Goal: Find contact information: Find contact information

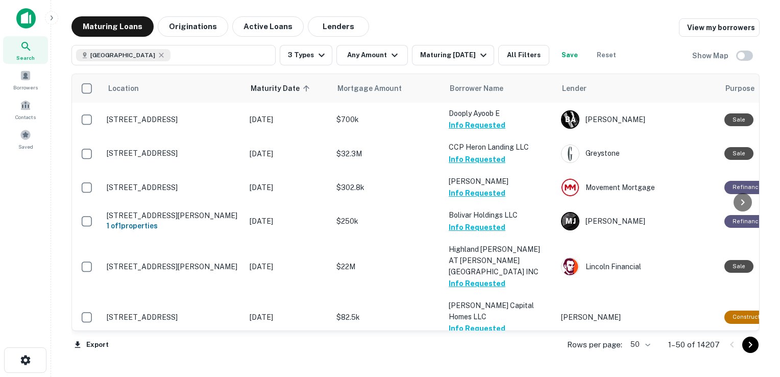
scroll to position [651, 0]
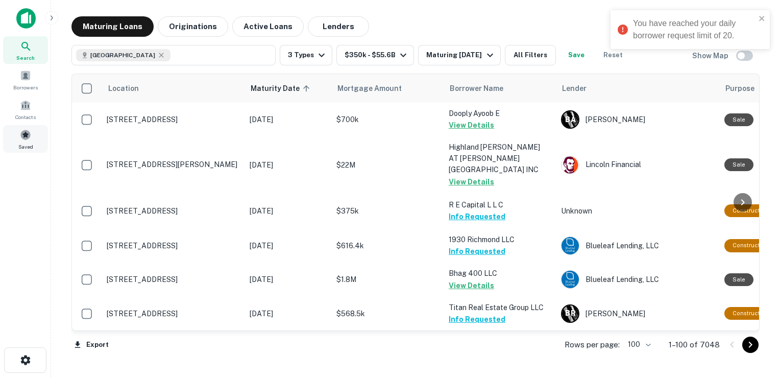
scroll to position [171, 0]
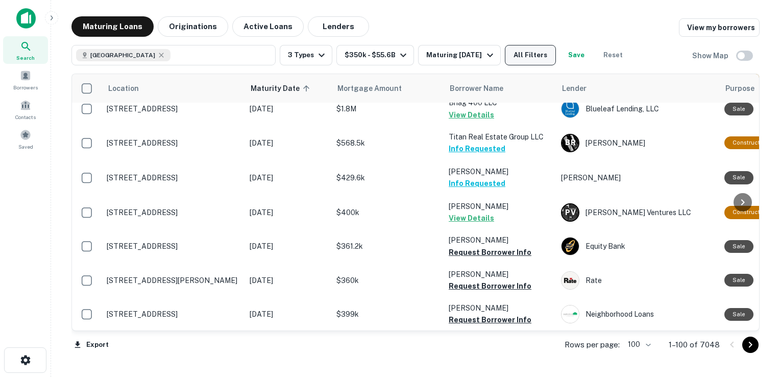
click at [552, 55] on button "All Filters" at bounding box center [530, 55] width 51 height 20
type input "**"
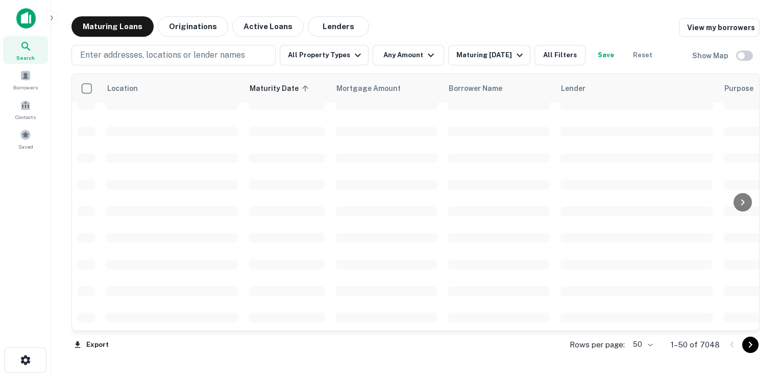
click at [561, 58] on button "All Filters" at bounding box center [560, 55] width 51 height 20
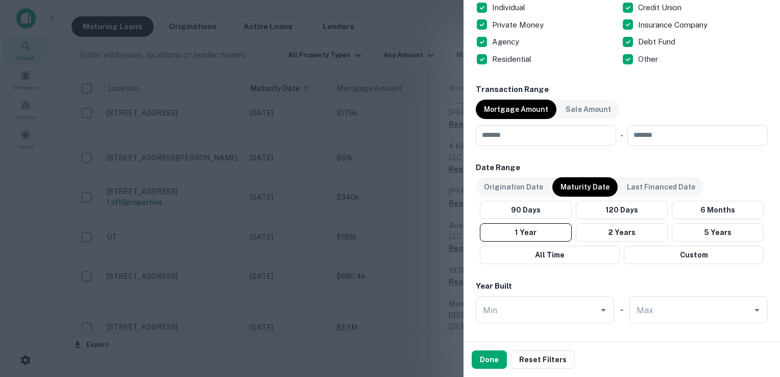
scroll to position [589, 0]
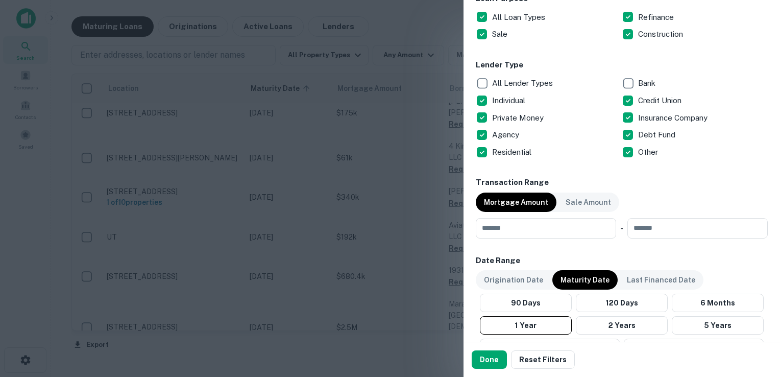
click at [623, 97] on div "All Lender Types Bank Individual Credit Union Private Money Insurance Company A…" at bounding box center [622, 118] width 292 height 86
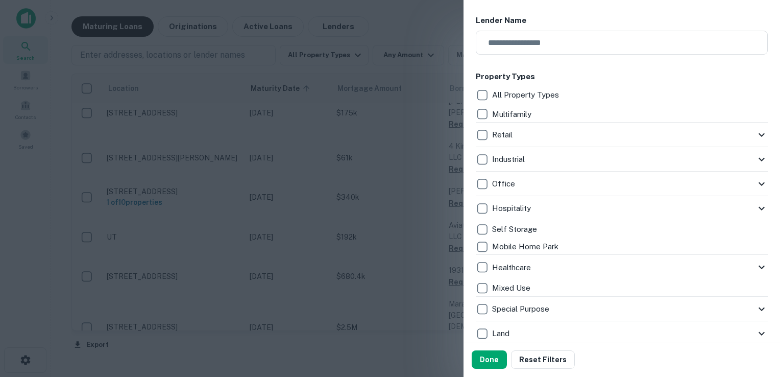
scroll to position [155, 0]
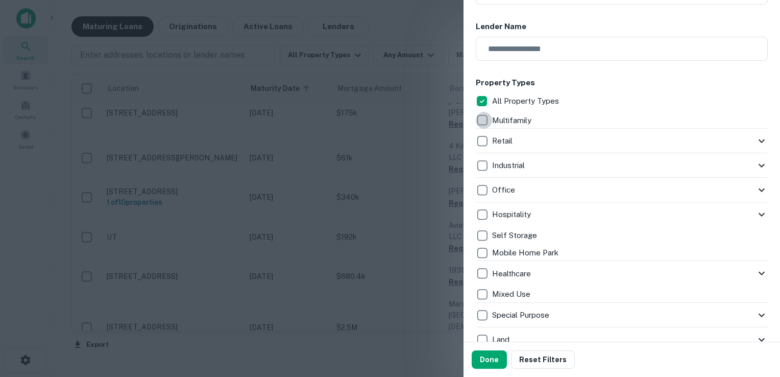
click at [479, 238] on div "All Property Types Multifamily Retail Storefront Auto Shop Bar Shopping Center …" at bounding box center [622, 251] width 292 height 318
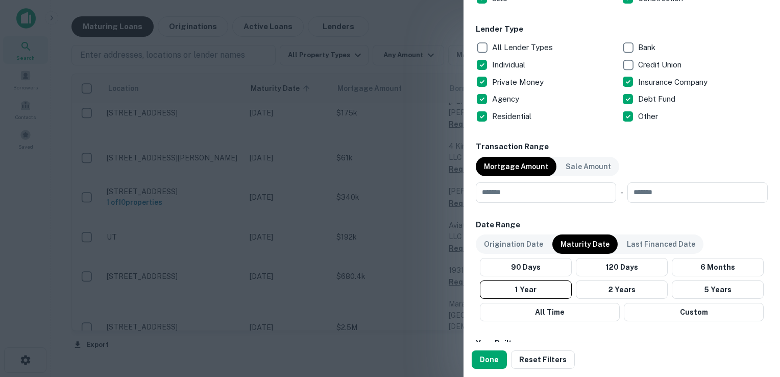
scroll to position [636, 0]
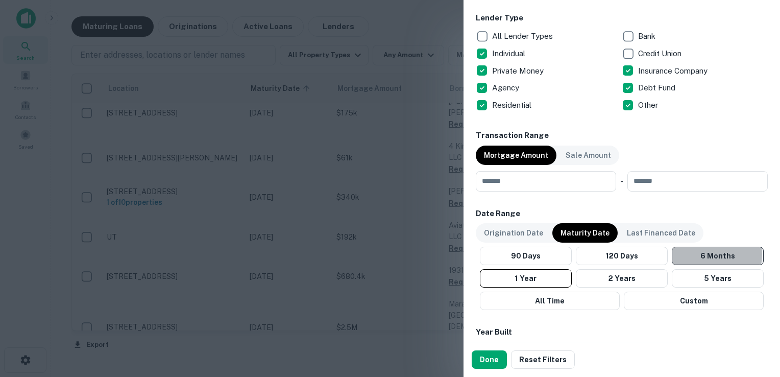
click at [707, 253] on button "6 Months" at bounding box center [718, 256] width 92 height 18
click at [505, 184] on input "number" at bounding box center [542, 181] width 133 height 20
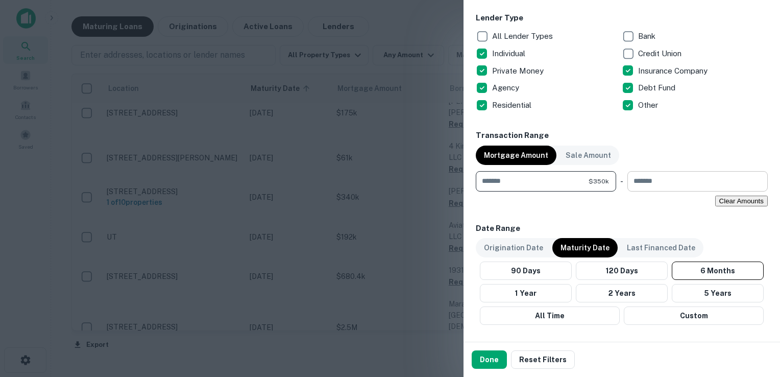
type input "******"
click at [650, 180] on input "number" at bounding box center [694, 181] width 133 height 20
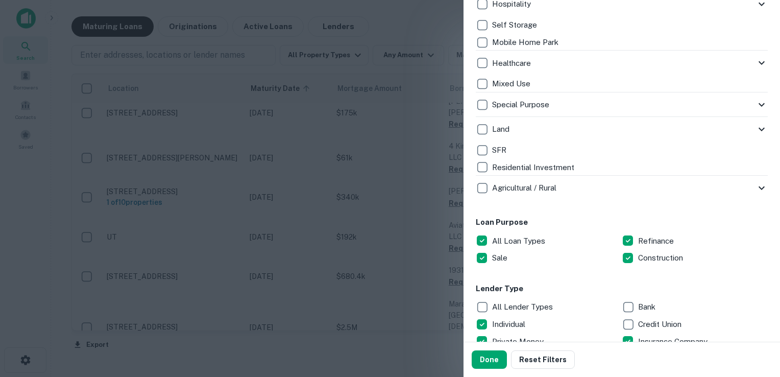
scroll to position [366, 0]
type input "**********"
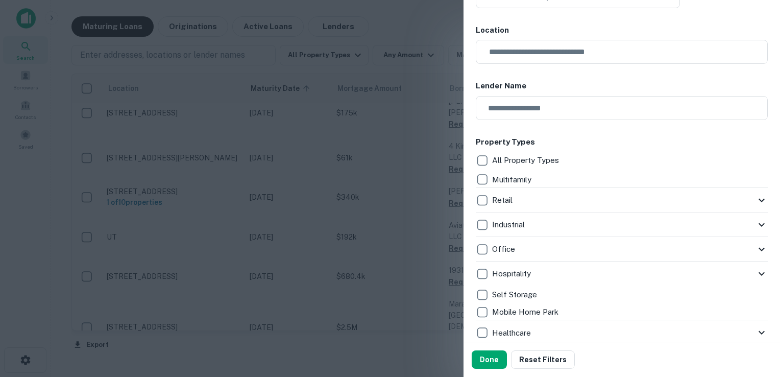
scroll to position [95, 0]
click at [494, 354] on button "Done" at bounding box center [489, 359] width 35 height 18
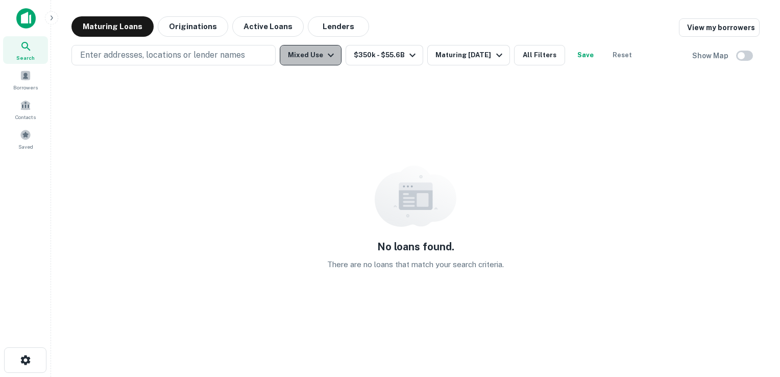
click at [326, 57] on icon "button" at bounding box center [331, 55] width 12 height 12
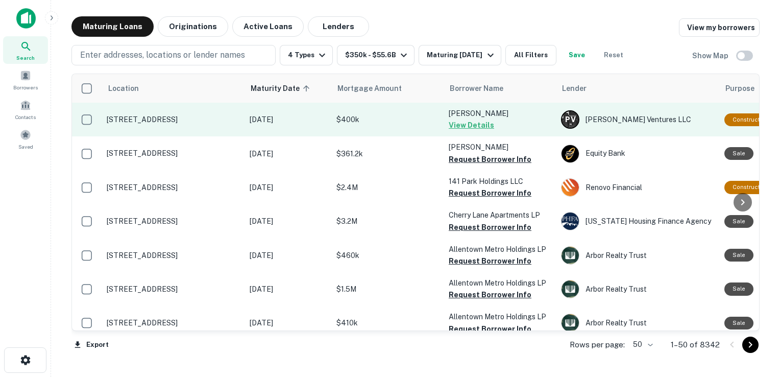
click at [474, 122] on button "View Details" at bounding box center [471, 125] width 45 height 12
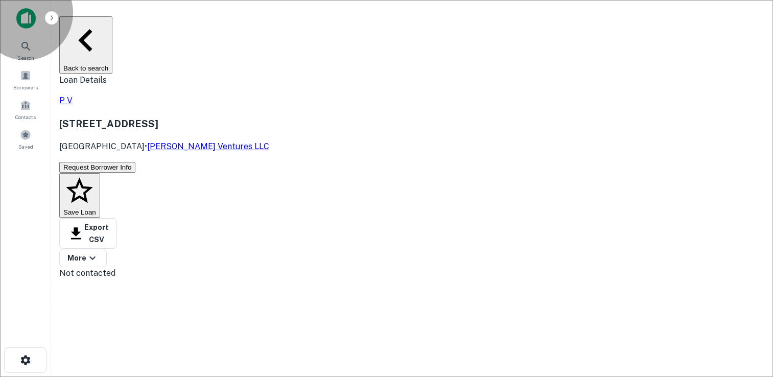
click at [95, 29] on button "Back to search" at bounding box center [85, 44] width 53 height 57
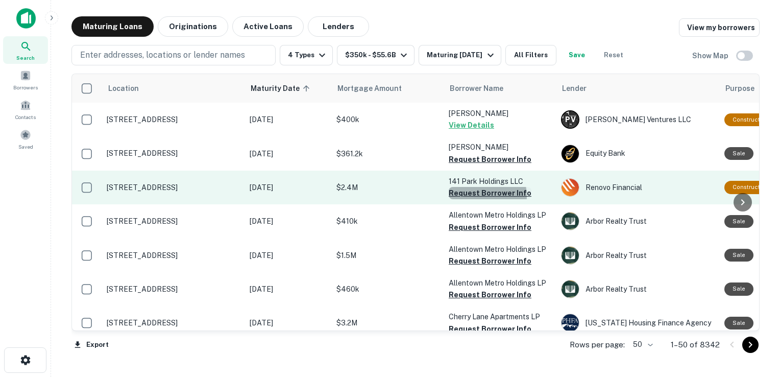
click at [476, 196] on button "Request Borrower Info" at bounding box center [490, 193] width 83 height 12
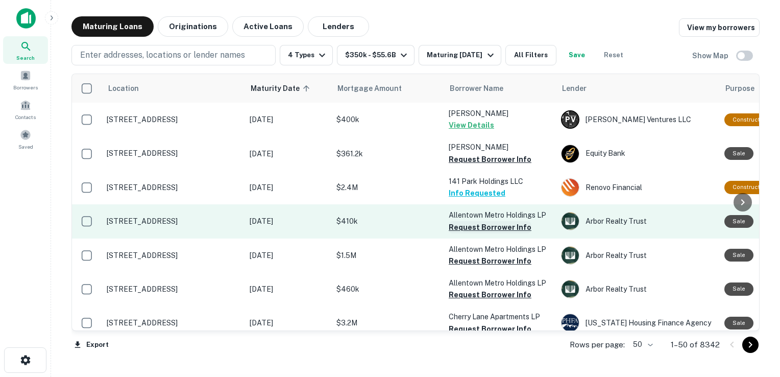
click at [471, 231] on button "Request Borrower Info" at bounding box center [490, 227] width 83 height 12
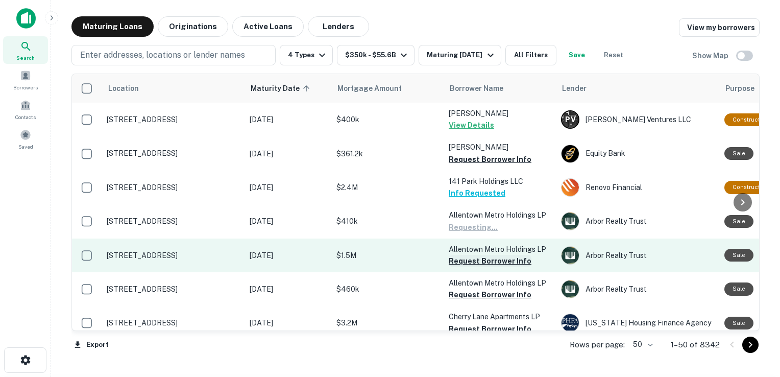
click at [473, 260] on button "Request Borrower Info" at bounding box center [490, 261] width 83 height 12
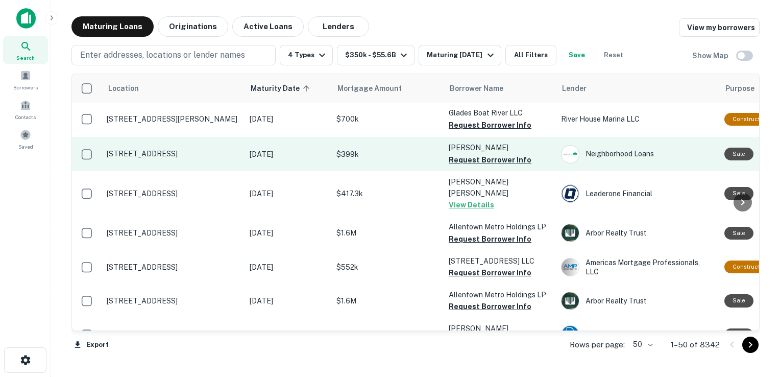
scroll to position [321, 0]
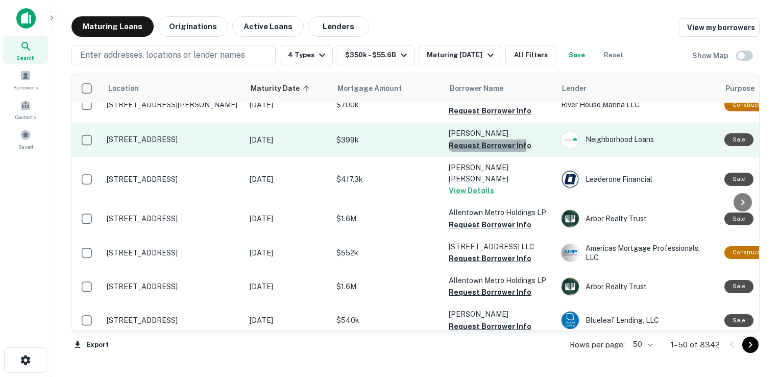
click at [472, 152] on button "Request Borrower Info" at bounding box center [490, 145] width 83 height 12
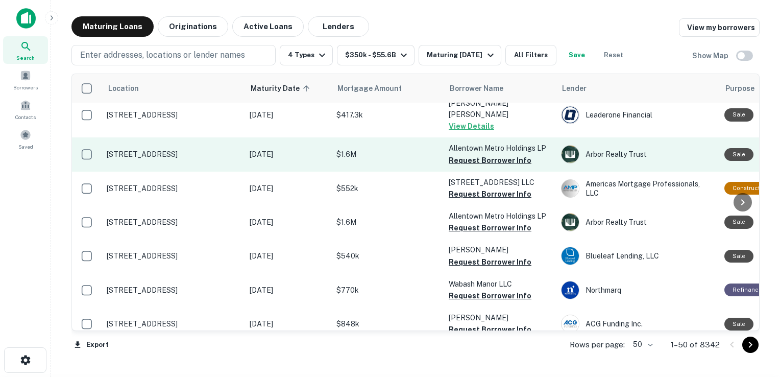
scroll to position [386, 0]
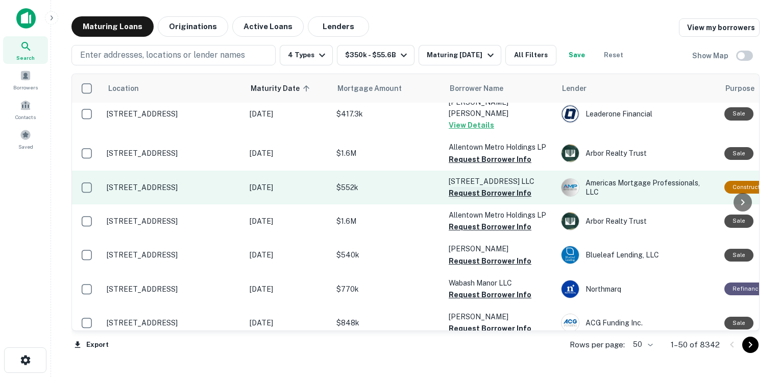
click at [482, 187] on button "Request Borrower Info" at bounding box center [490, 193] width 83 height 12
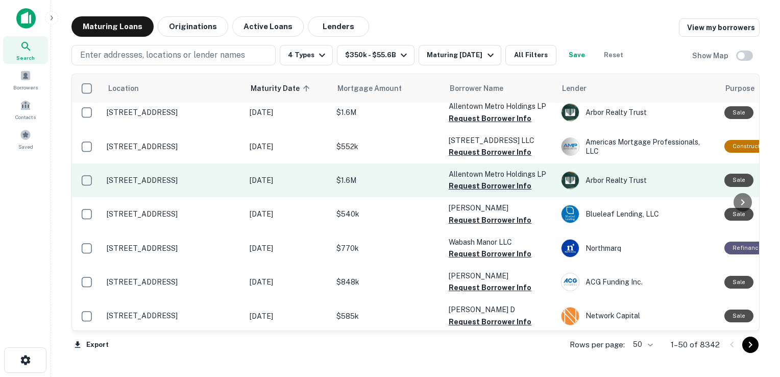
scroll to position [428, 0]
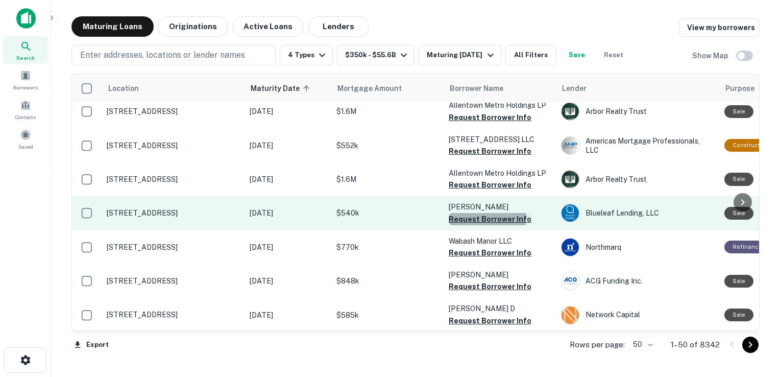
click at [476, 213] on button "Request Borrower Info" at bounding box center [490, 219] width 83 height 12
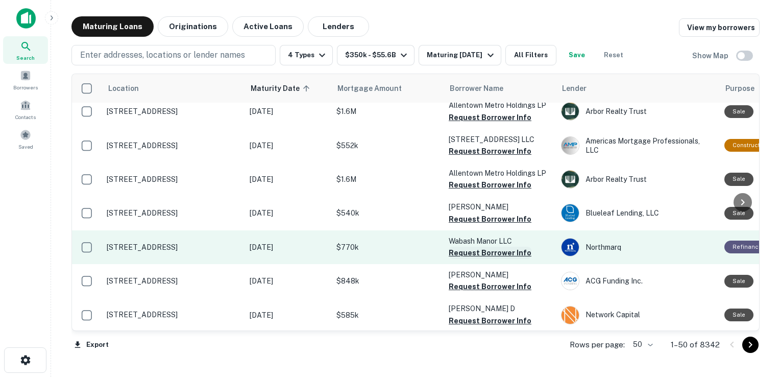
click at [474, 248] on button "Request Borrower Info" at bounding box center [490, 253] width 83 height 12
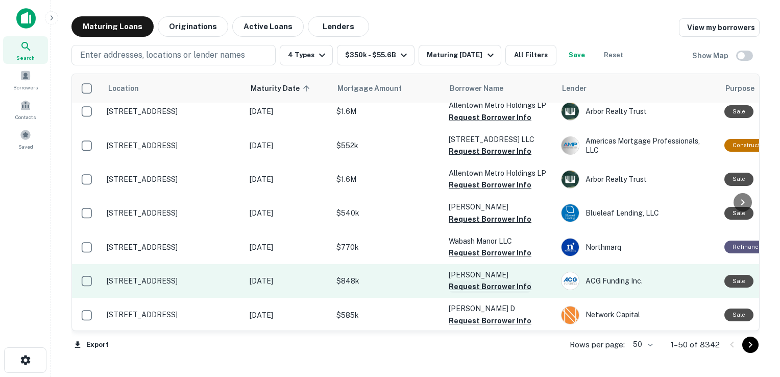
click at [482, 283] on button "Request Borrower Info" at bounding box center [490, 286] width 83 height 12
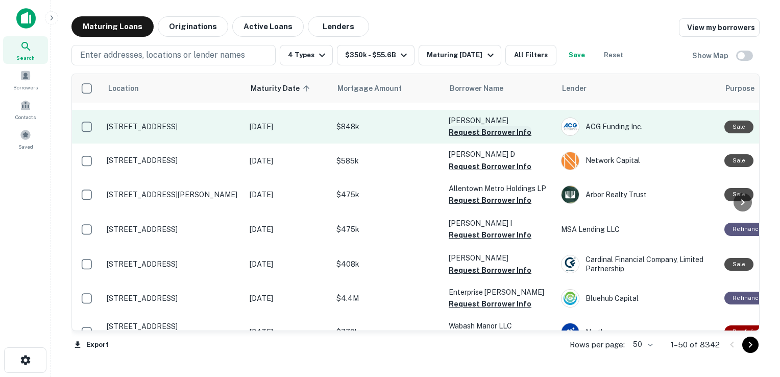
scroll to position [585, 0]
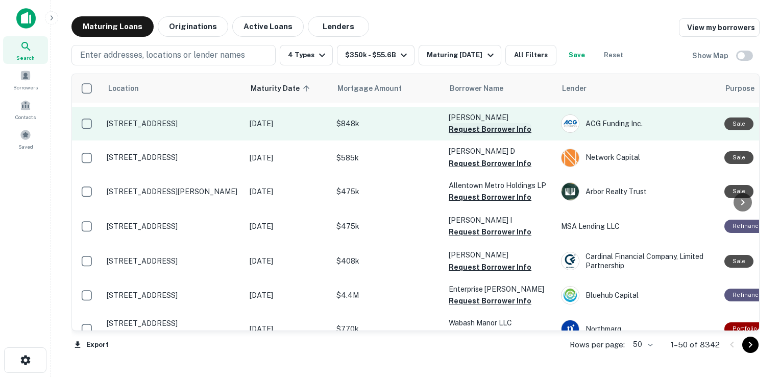
click at [480, 123] on button "Request Borrower Info" at bounding box center [490, 129] width 83 height 12
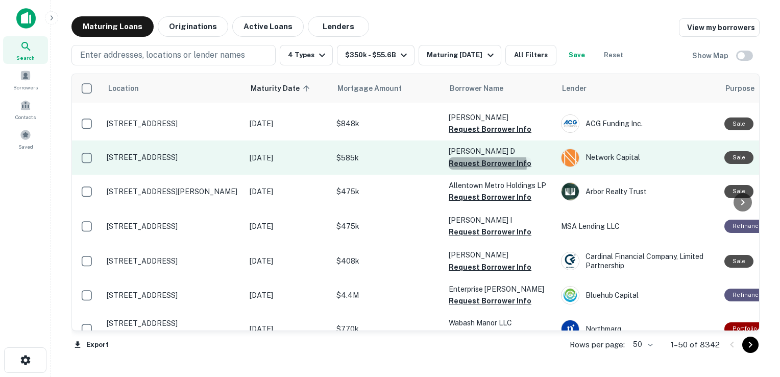
click at [484, 159] on button "Request Borrower Info" at bounding box center [490, 163] width 83 height 12
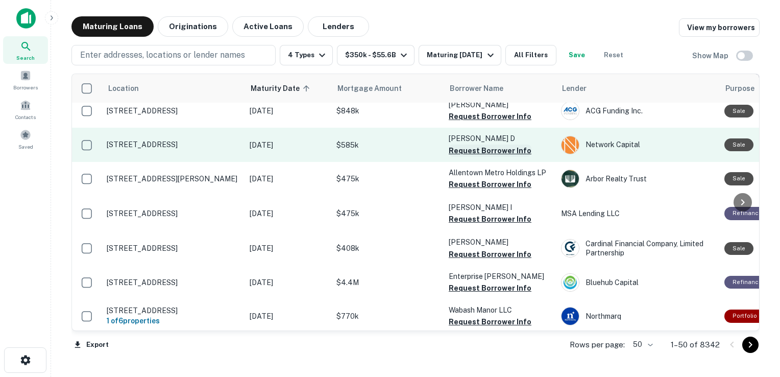
scroll to position [598, 0]
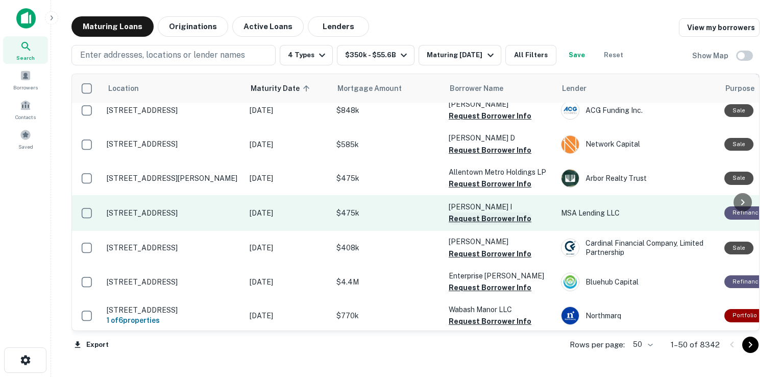
click at [476, 213] on button "Request Borrower Info" at bounding box center [490, 218] width 83 height 12
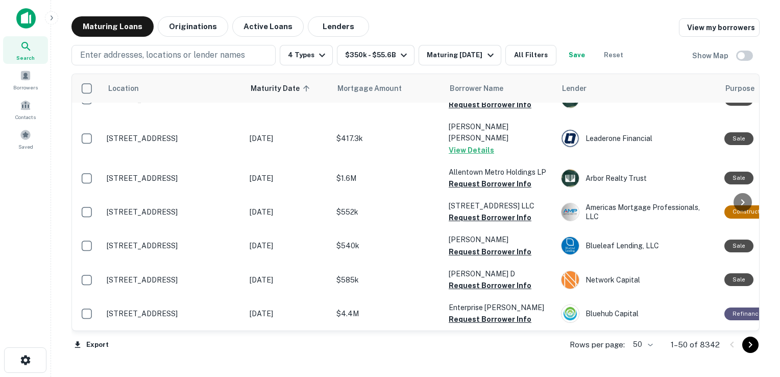
scroll to position [397, 0]
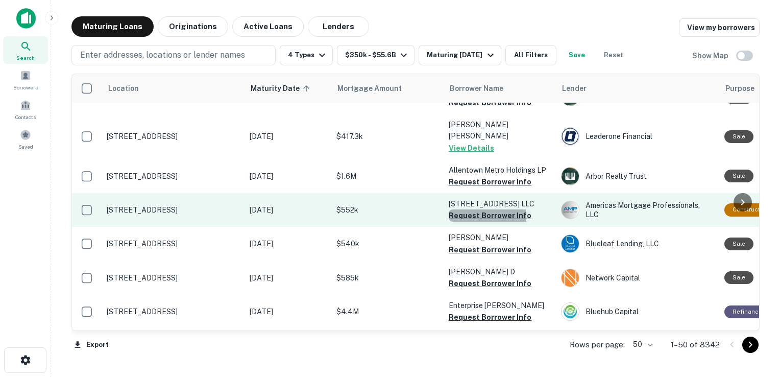
click at [458, 213] on button "Request Borrower Info" at bounding box center [490, 215] width 83 height 12
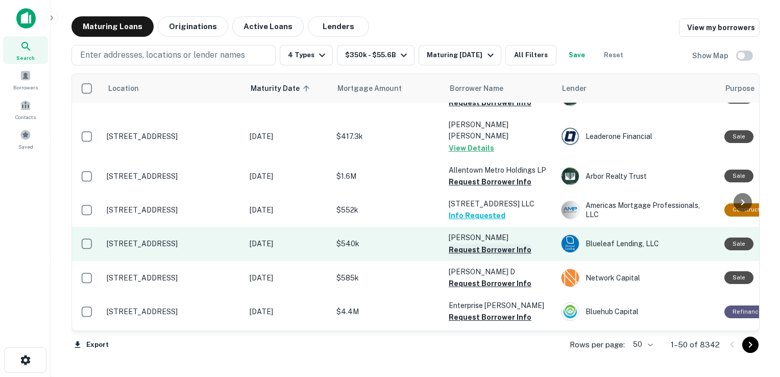
click at [472, 244] on button "Request Borrower Info" at bounding box center [490, 250] width 83 height 12
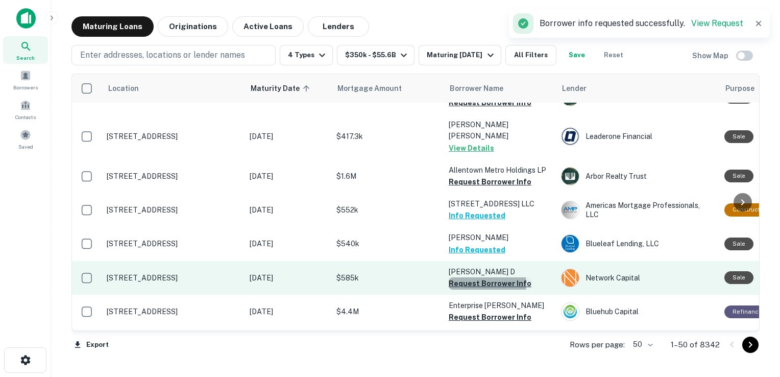
click at [470, 279] on button "Request Borrower Info" at bounding box center [490, 283] width 83 height 12
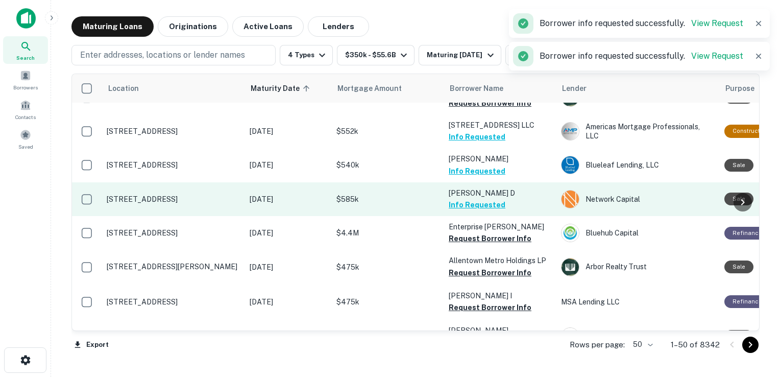
scroll to position [483, 0]
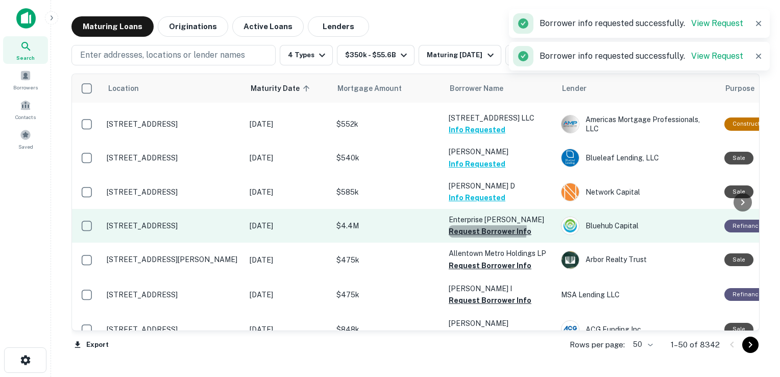
click at [485, 225] on button "Request Borrower Info" at bounding box center [490, 231] width 83 height 12
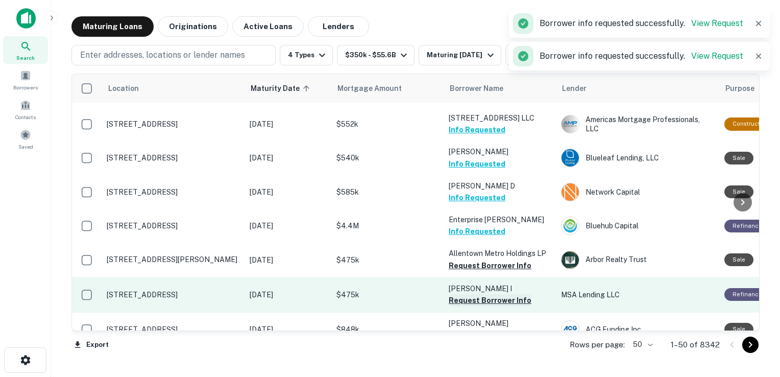
click at [477, 294] on button "Request Borrower Info" at bounding box center [490, 300] width 83 height 12
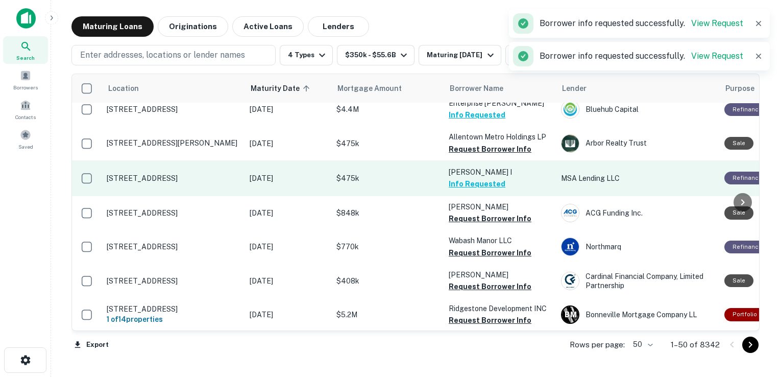
scroll to position [600, 0]
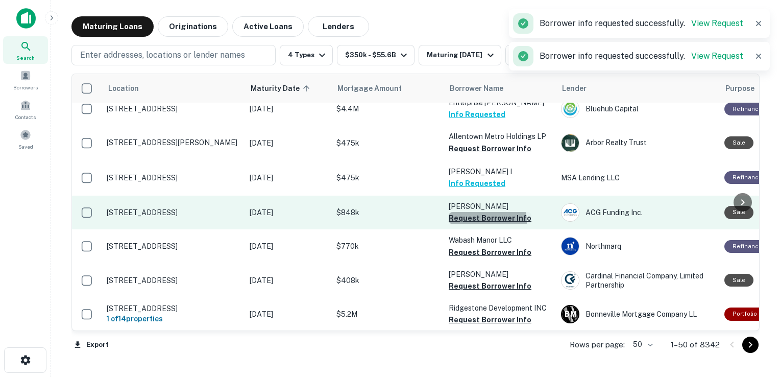
click at [477, 217] on button "Request Borrower Info" at bounding box center [490, 218] width 83 height 12
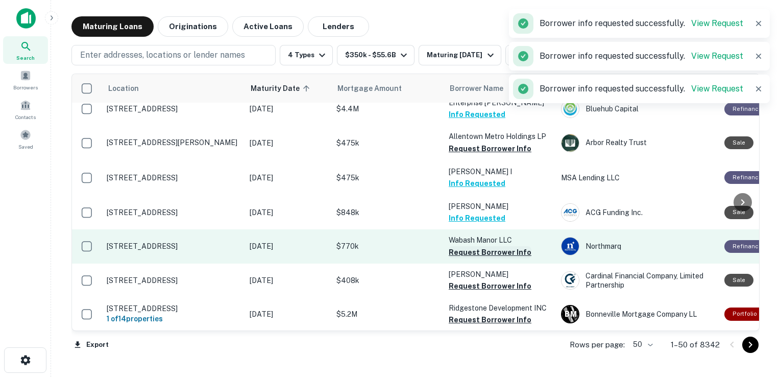
click at [472, 250] on button "Request Borrower Info" at bounding box center [490, 252] width 83 height 12
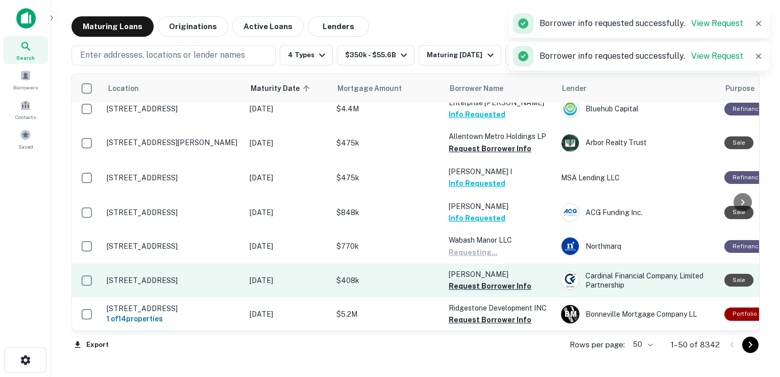
click at [476, 281] on button "Request Borrower Info" at bounding box center [490, 286] width 83 height 12
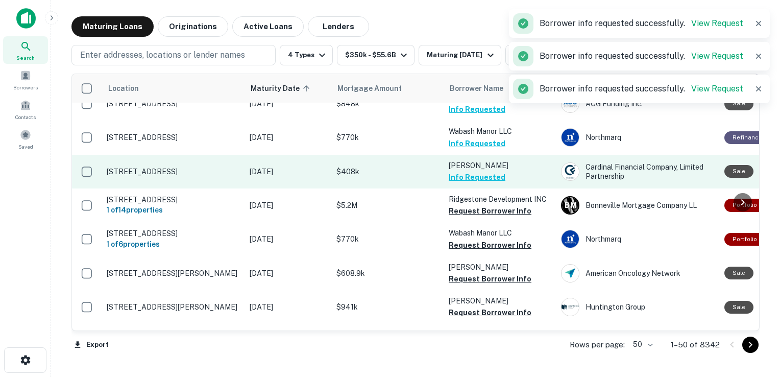
scroll to position [710, 0]
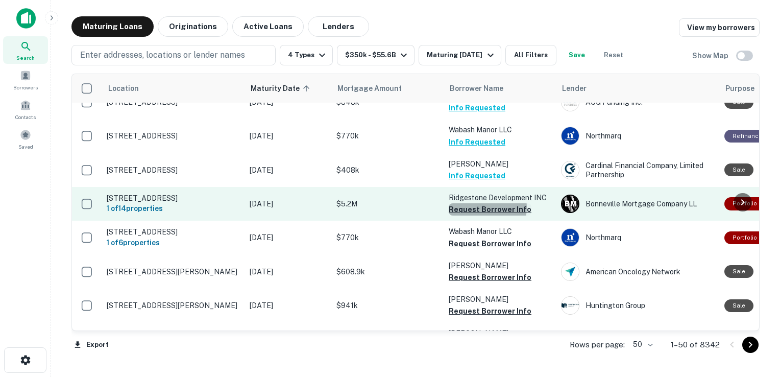
click at [482, 205] on button "Request Borrower Info" at bounding box center [490, 209] width 83 height 12
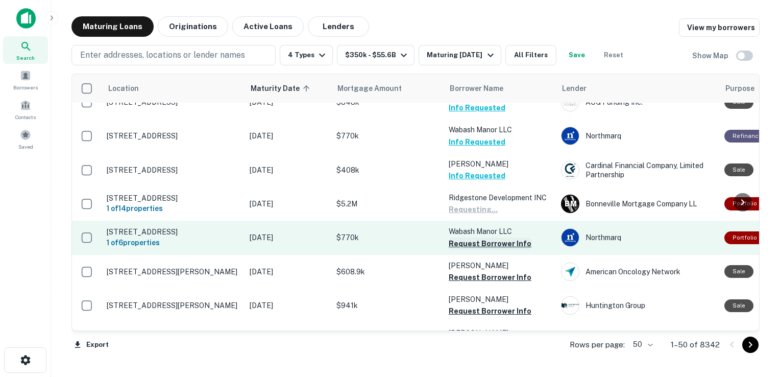
click at [478, 242] on button "Request Borrower Info" at bounding box center [490, 243] width 83 height 12
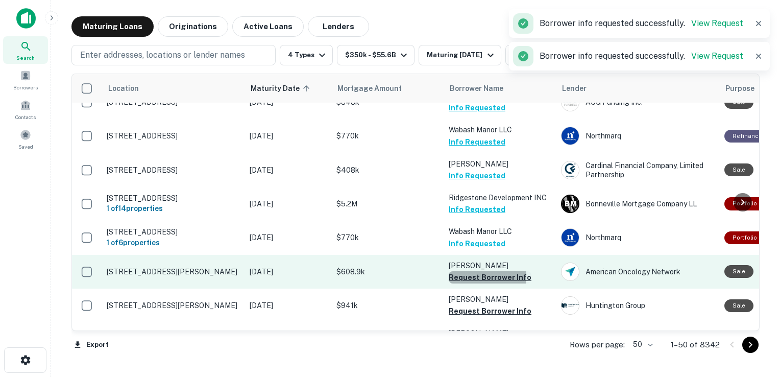
click at [481, 278] on button "Request Borrower Info" at bounding box center [490, 277] width 83 height 12
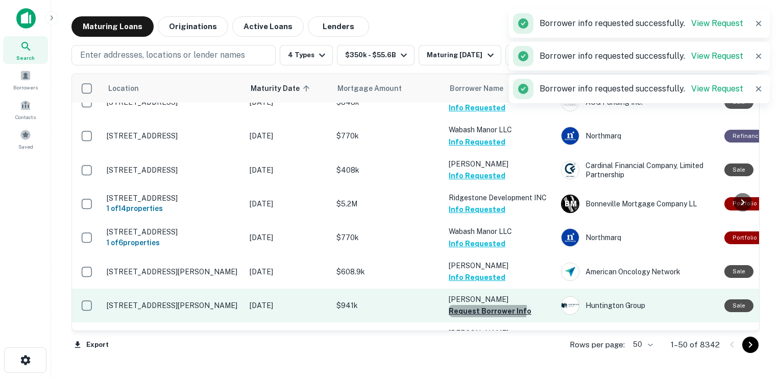
click at [478, 310] on button "Request Borrower Info" at bounding box center [490, 311] width 83 height 12
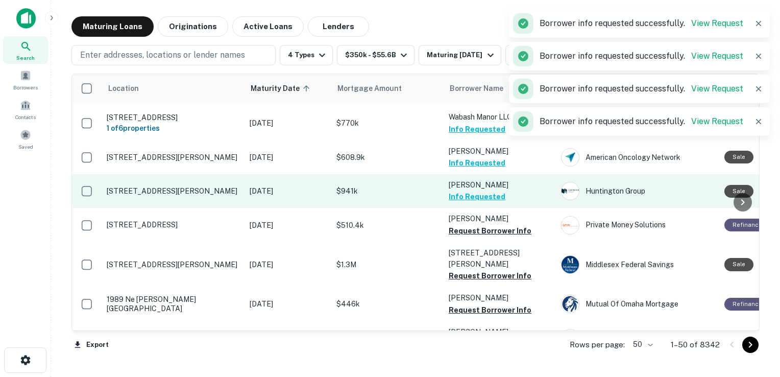
scroll to position [839, 0]
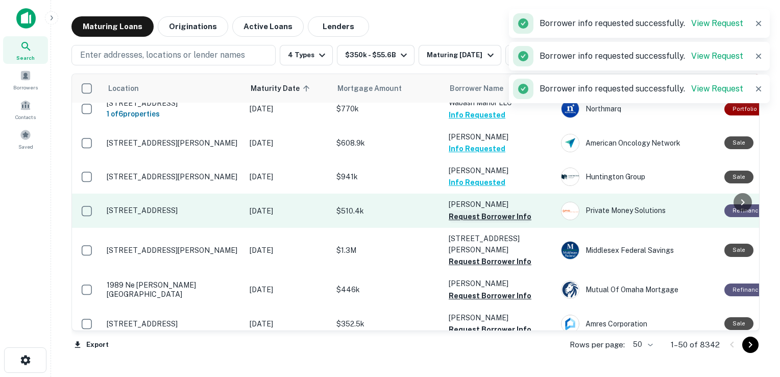
click at [483, 215] on button "Request Borrower Info" at bounding box center [490, 216] width 83 height 12
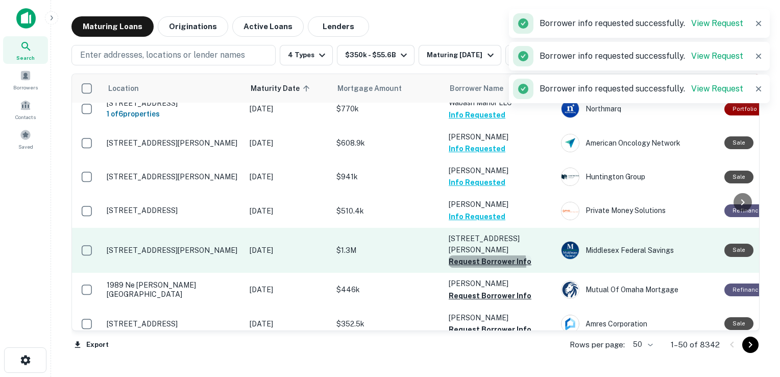
click at [482, 255] on button "Request Borrower Info" at bounding box center [490, 261] width 83 height 12
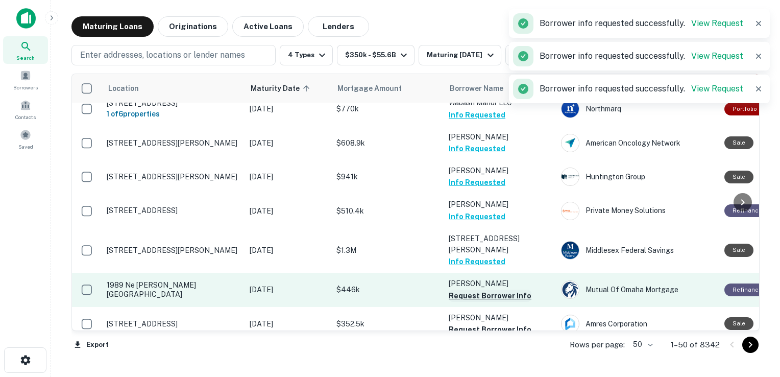
click at [486, 290] on button "Request Borrower Info" at bounding box center [490, 296] width 83 height 12
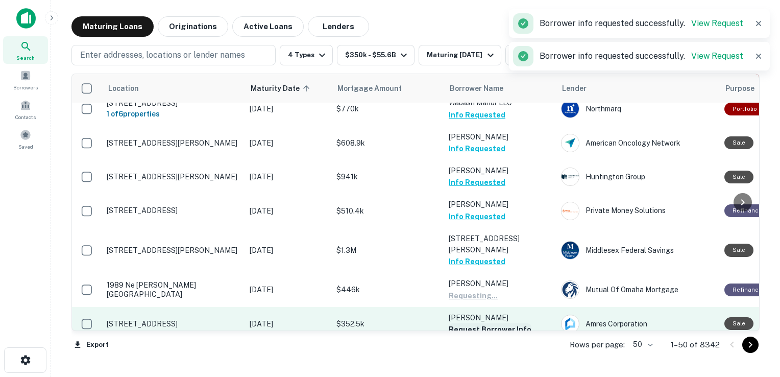
click at [486, 323] on button "Request Borrower Info" at bounding box center [490, 329] width 83 height 12
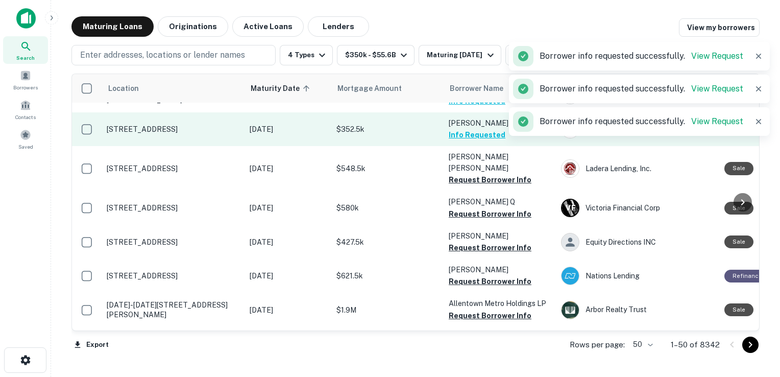
scroll to position [1033, 0]
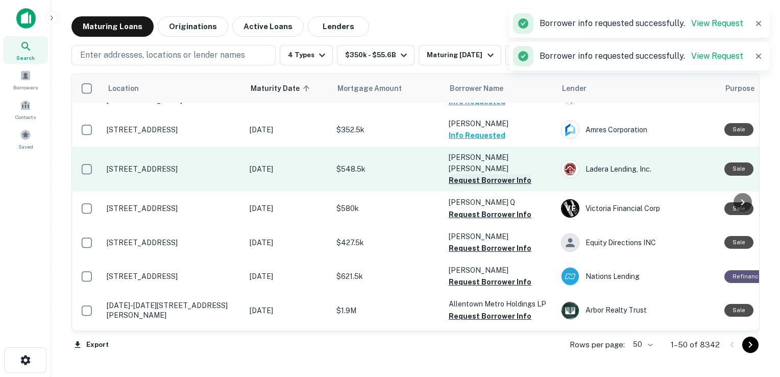
click at [470, 174] on button "Request Borrower Info" at bounding box center [490, 180] width 83 height 12
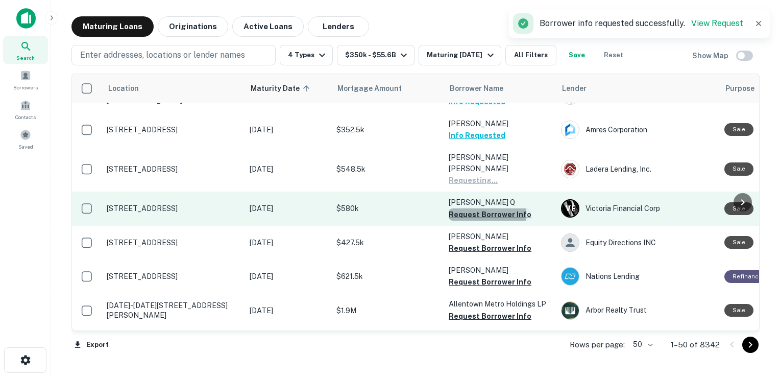
click at [470, 208] on button "Request Borrower Info" at bounding box center [490, 214] width 83 height 12
